Goal: Find specific page/section: Find specific page/section

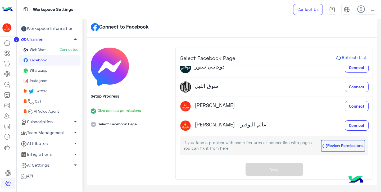
scroll to position [88, 0]
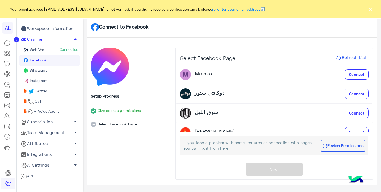
scroll to position [50, 0]
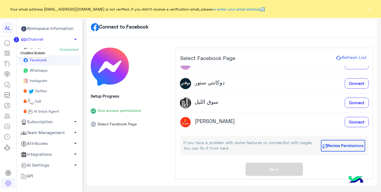
click at [8, 53] on icon at bounding box center [7, 53] width 6 height 6
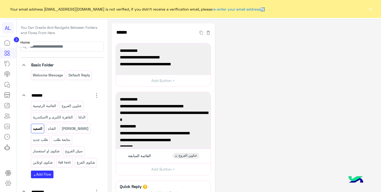
click at [8, 44] on icon at bounding box center [7, 43] width 6 height 6
click at [7, 41] on icon at bounding box center [7, 43] width 6 height 6
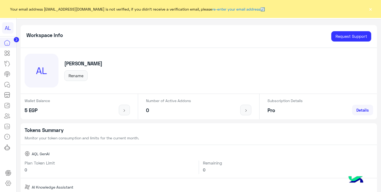
click at [371, 10] on button "×" at bounding box center [370, 8] width 5 height 5
